Goal: Find specific page/section: Find specific page/section

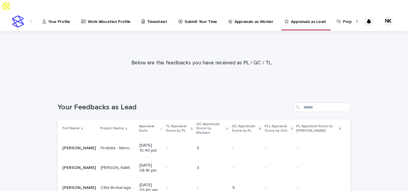
click at [139, 123] on p "Appraisal Date" at bounding box center [149, 128] width 20 height 11
click at [51, 12] on p "Your Profile" at bounding box center [59, 18] width 22 height 13
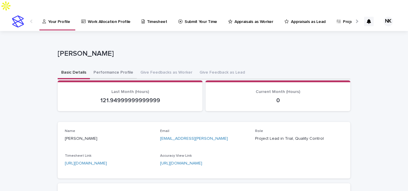
click at [98, 67] on button "Performance Profile" at bounding box center [113, 73] width 47 height 13
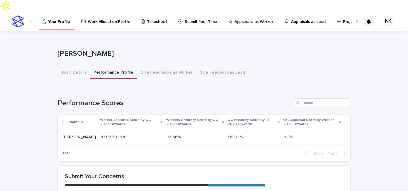
click at [235, 15] on link "Appraisals as Worker" at bounding box center [252, 21] width 48 height 19
